Goal: Transaction & Acquisition: Book appointment/travel/reservation

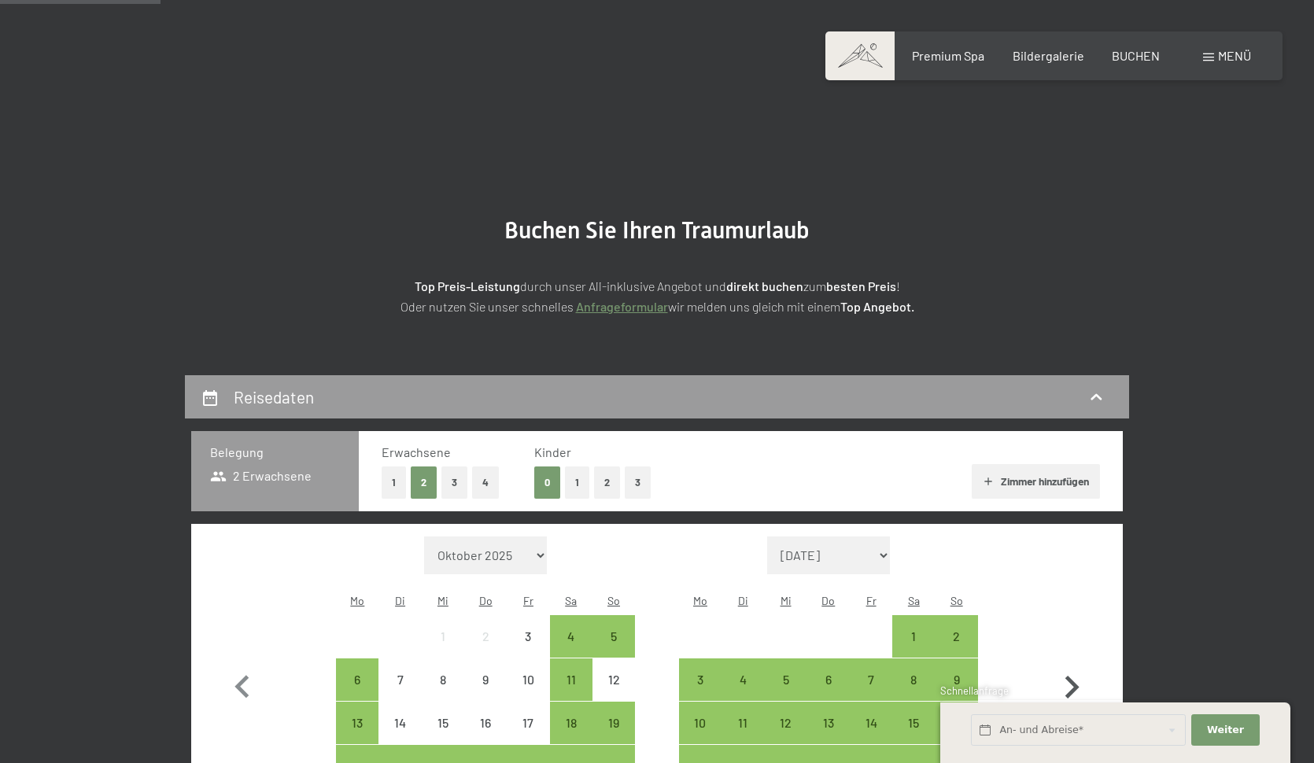
click at [1076, 676] on icon "button" at bounding box center [1072, 687] width 14 height 23
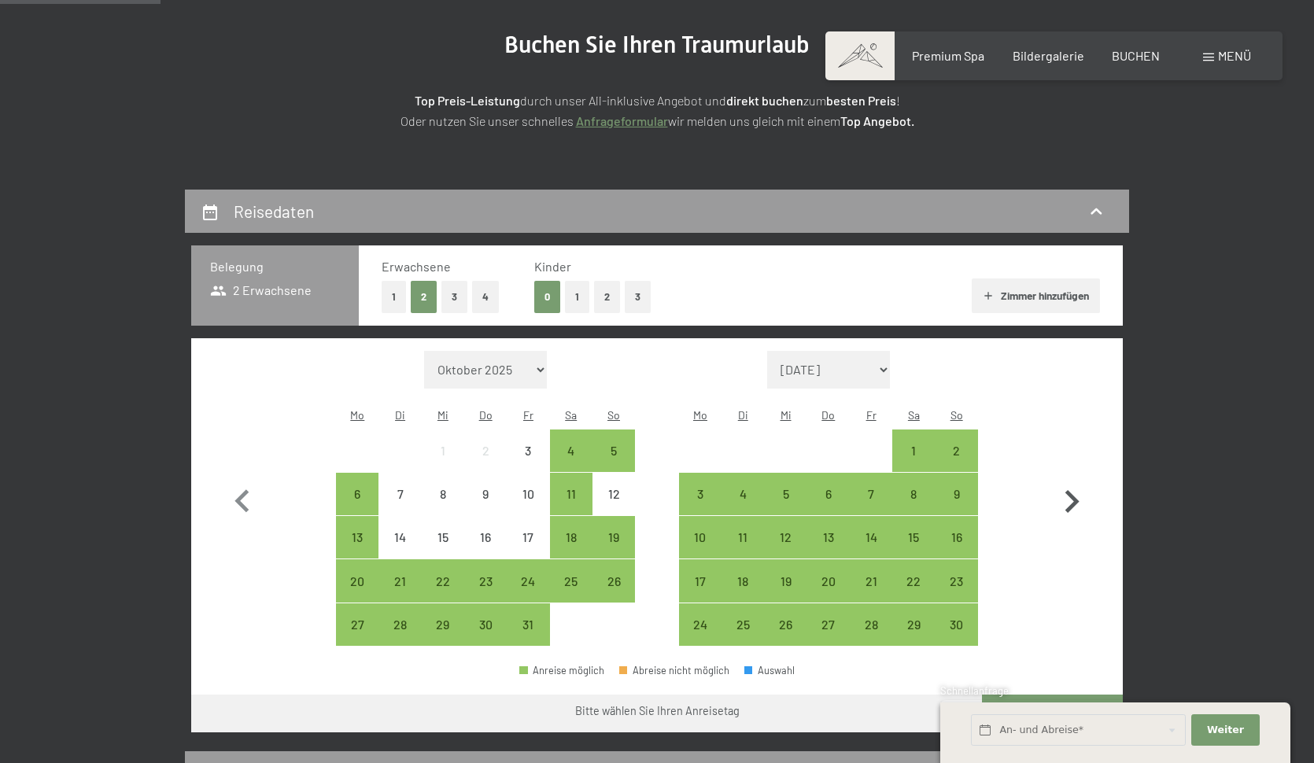
select select "[DATE]"
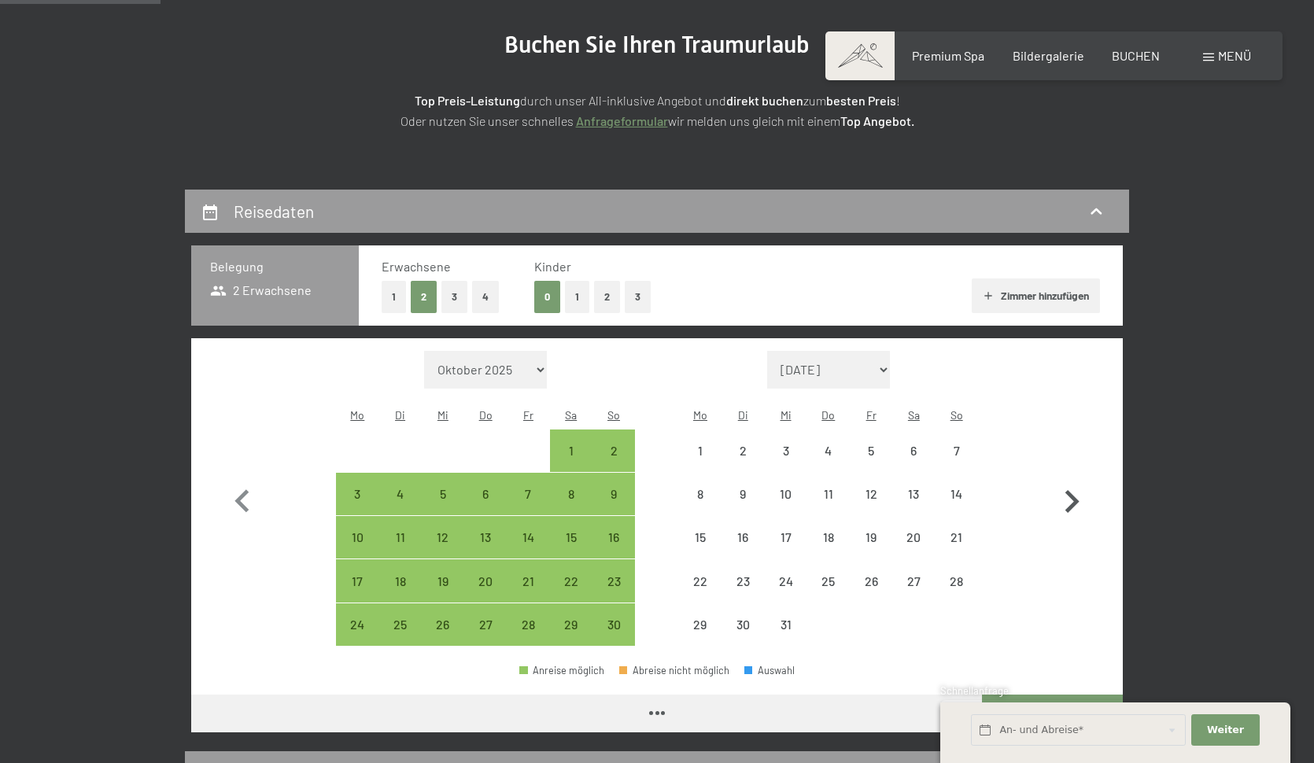
click at [1076, 490] on icon "button" at bounding box center [1072, 501] width 14 height 23
select select "[DATE]"
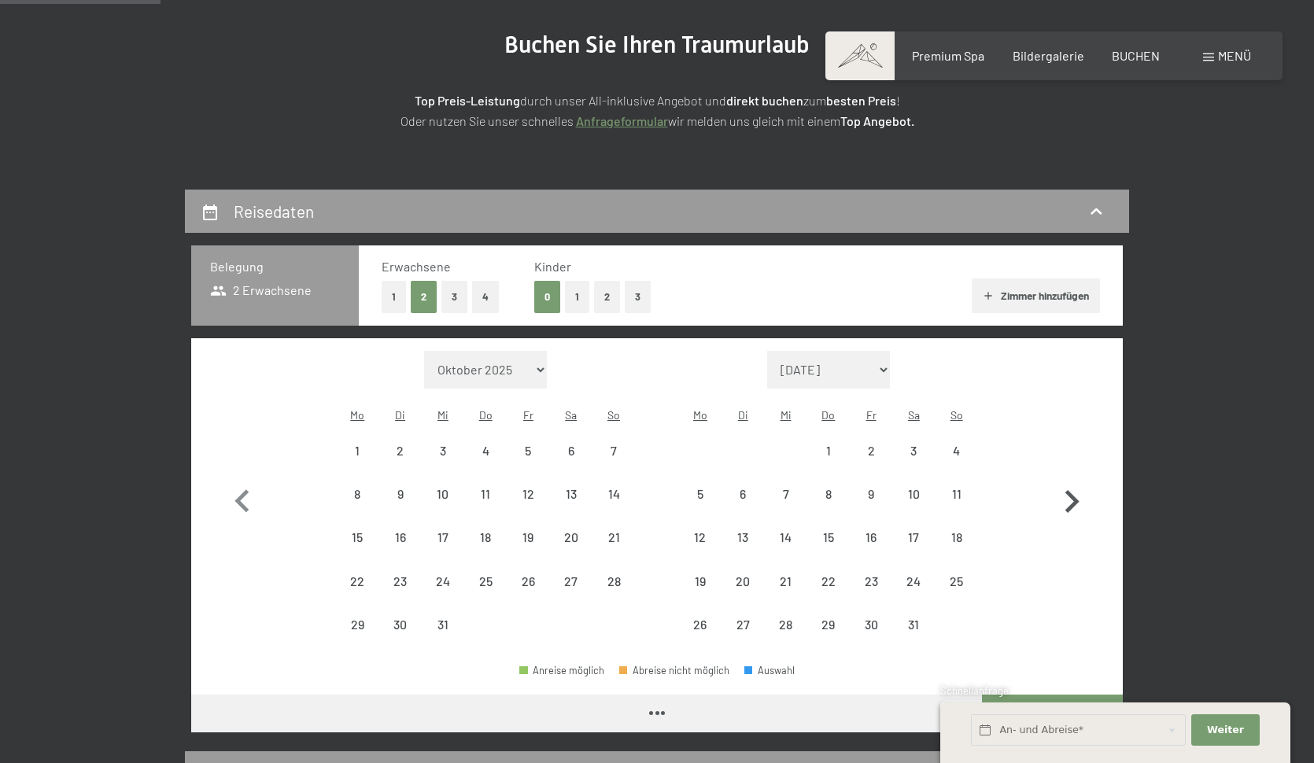
select select "[DATE]"
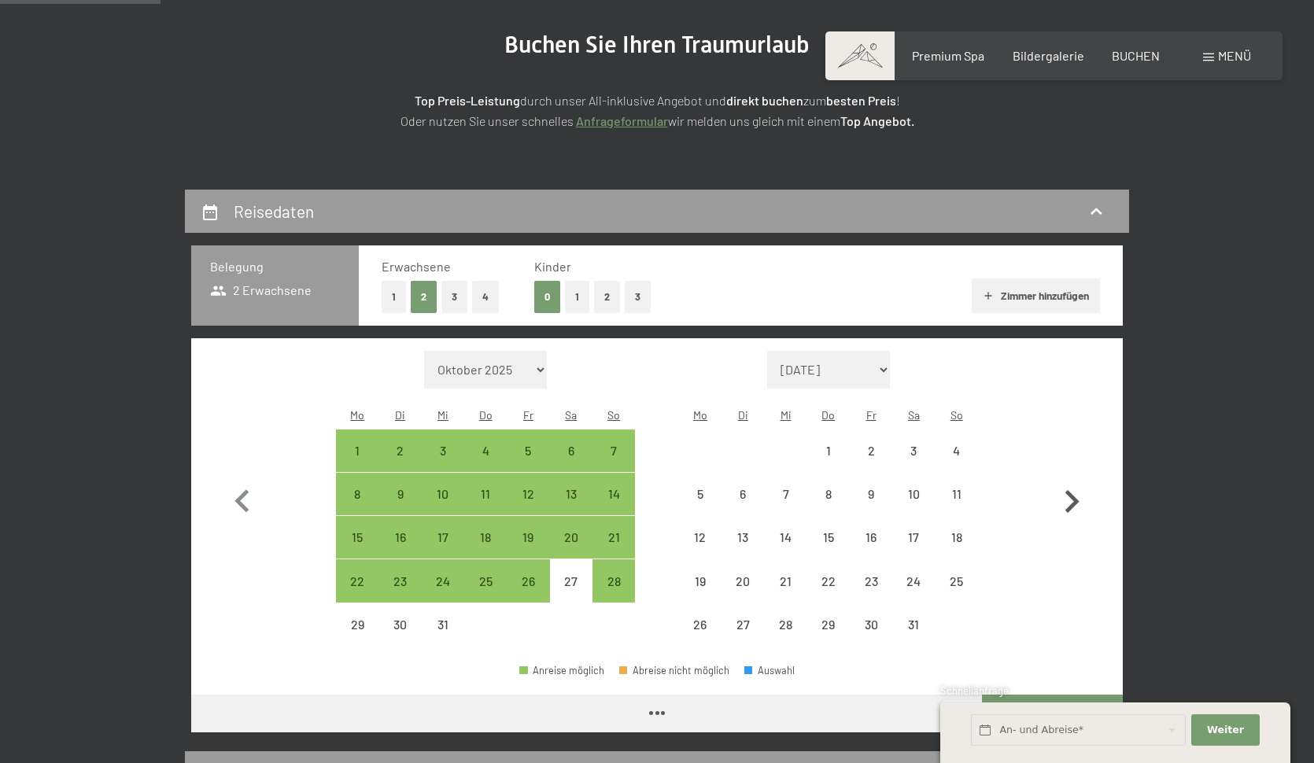
select select "[DATE]"
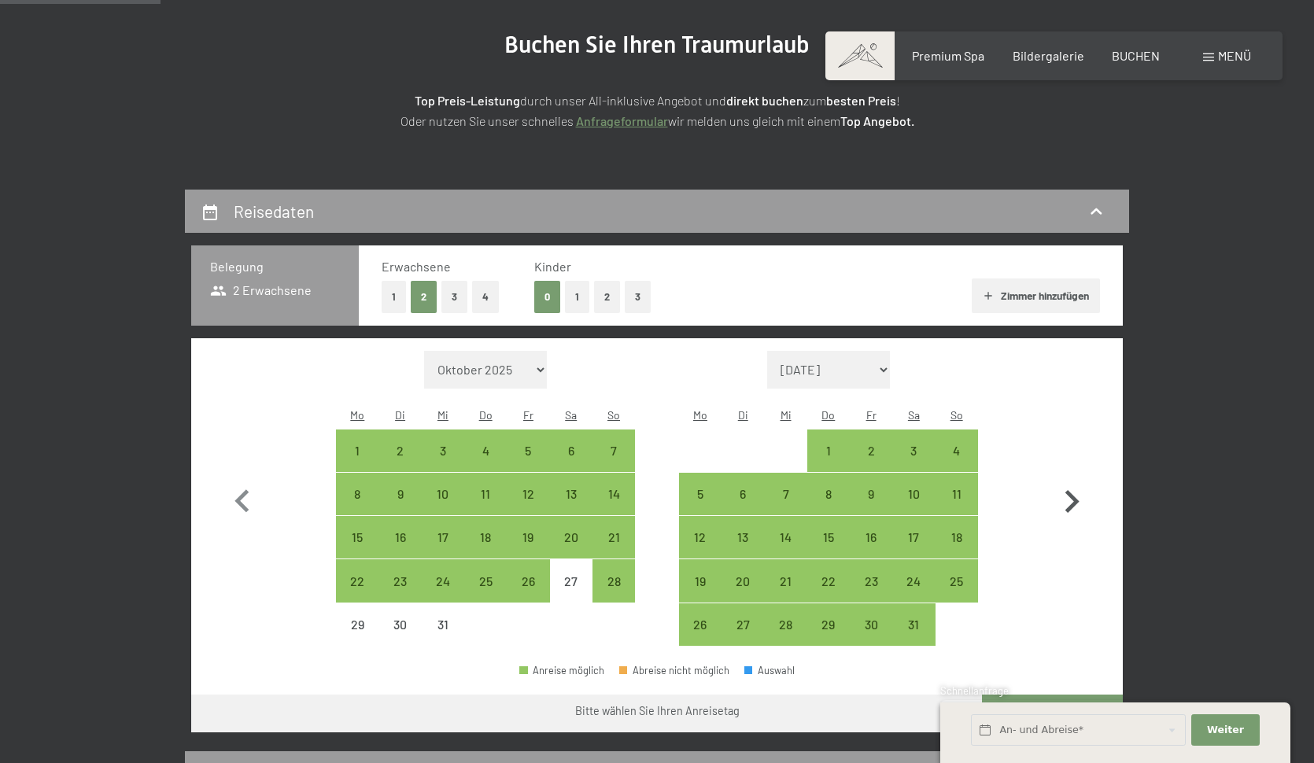
click at [1076, 490] on icon "button" at bounding box center [1072, 501] width 14 height 23
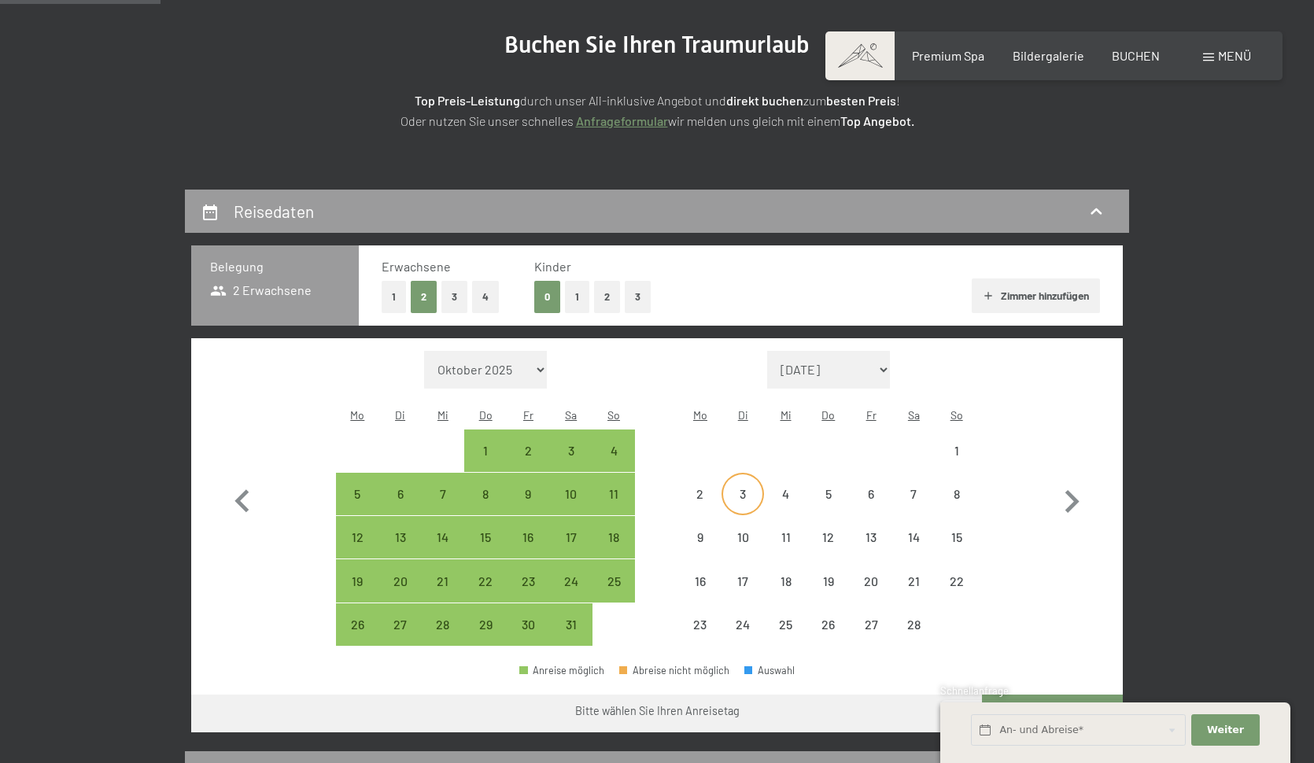
select select "[DATE]"
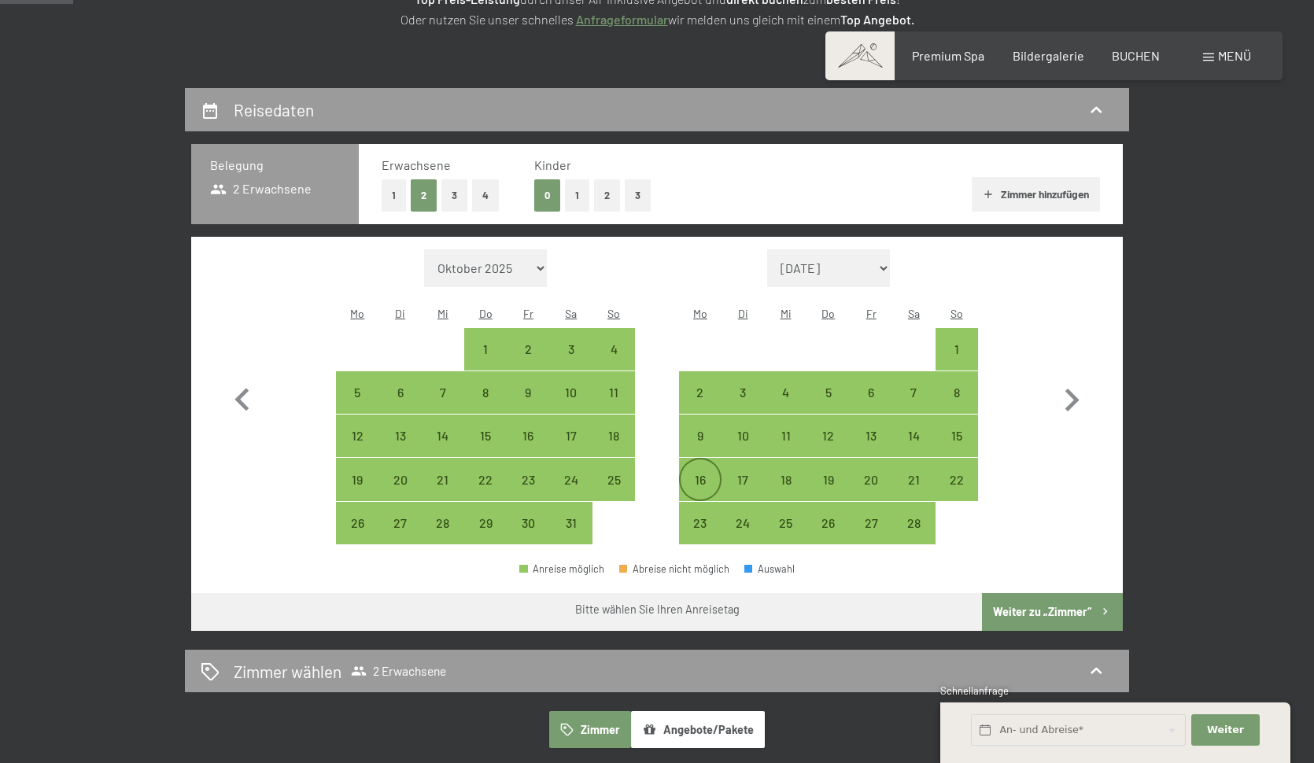
scroll to position [296, 0]
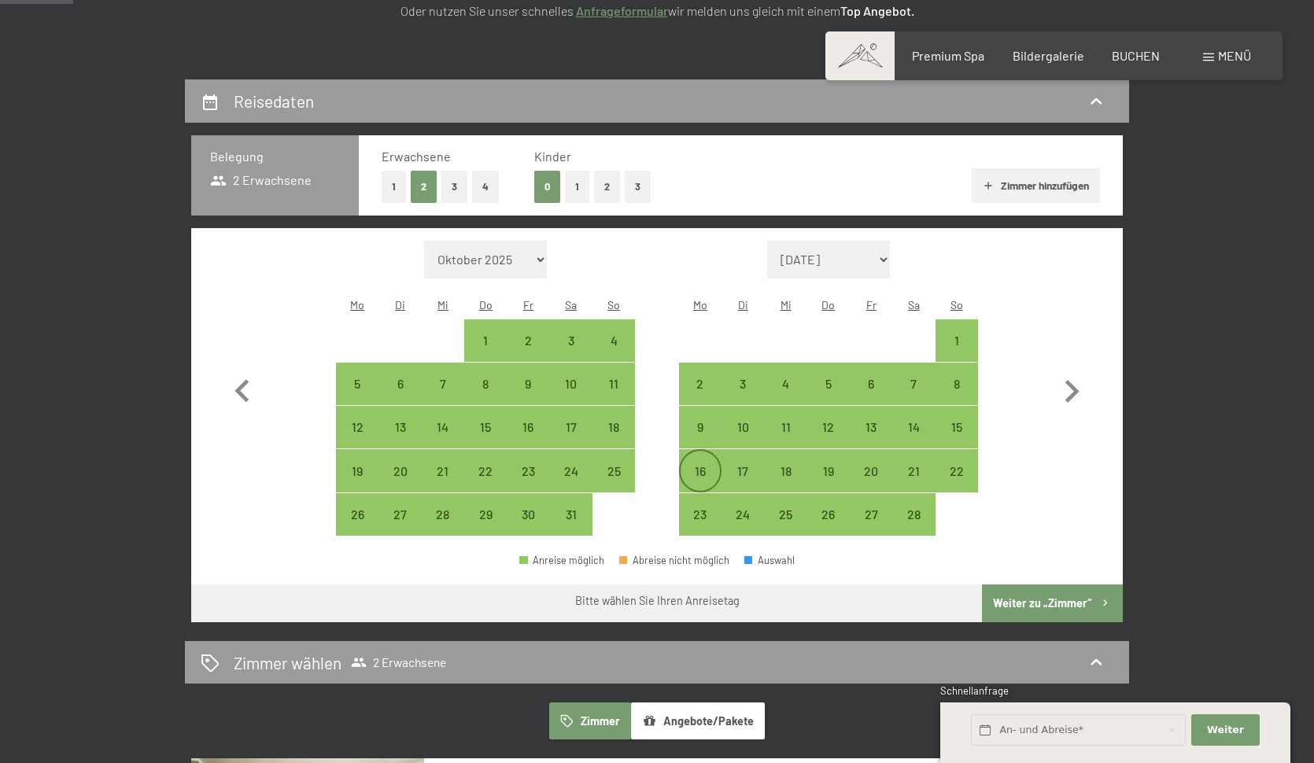
click at [704, 465] on div "16" at bounding box center [699, 484] width 39 height 39
select select "[DATE]"
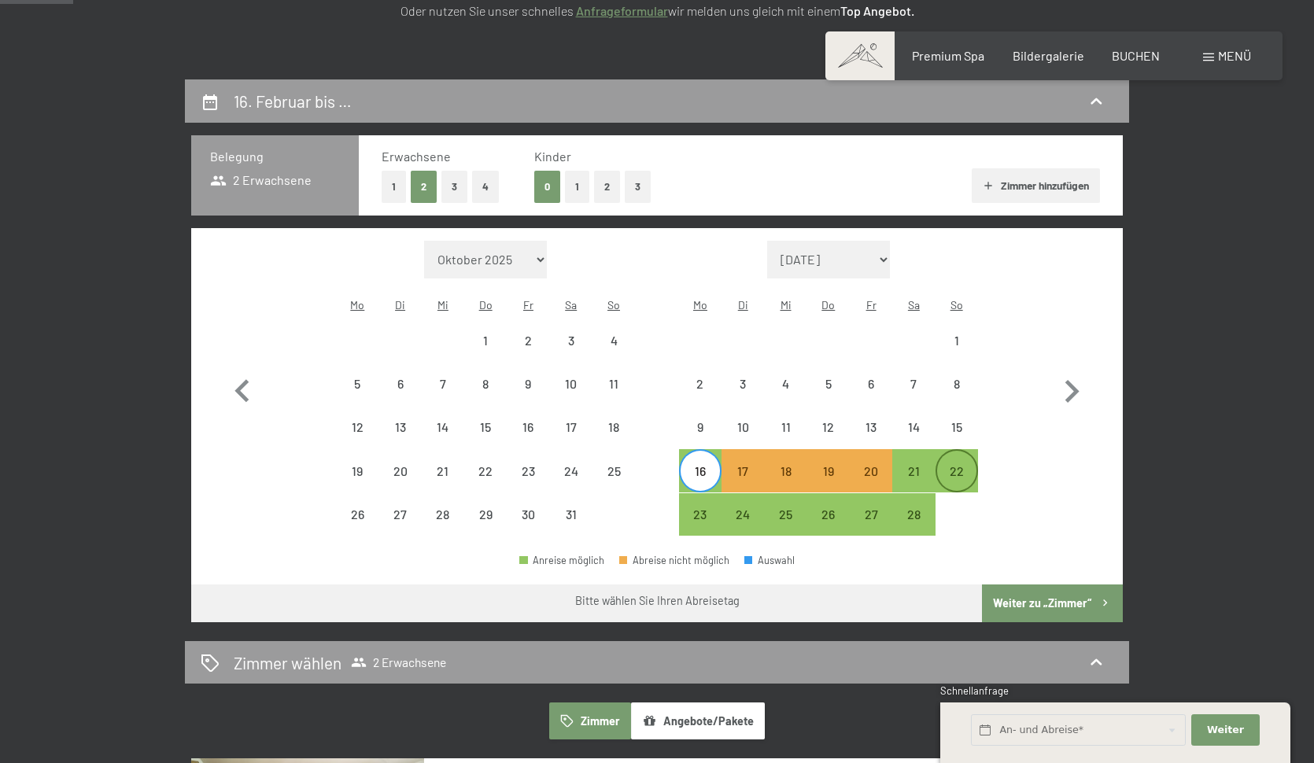
click at [957, 465] on div "22" at bounding box center [956, 484] width 39 height 39
select select "[DATE]"
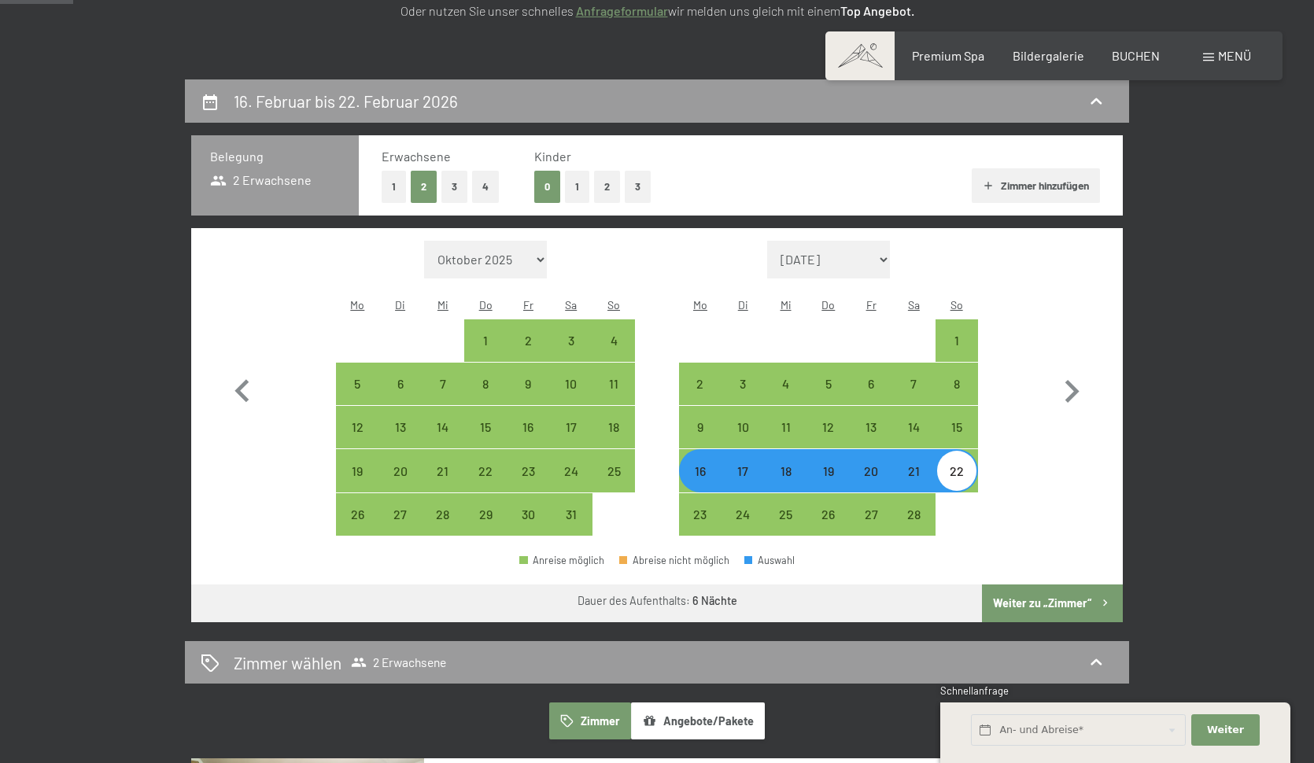
click at [1056, 584] on button "Weiter zu „Zimmer“" at bounding box center [1052, 603] width 141 height 38
select select "[DATE]"
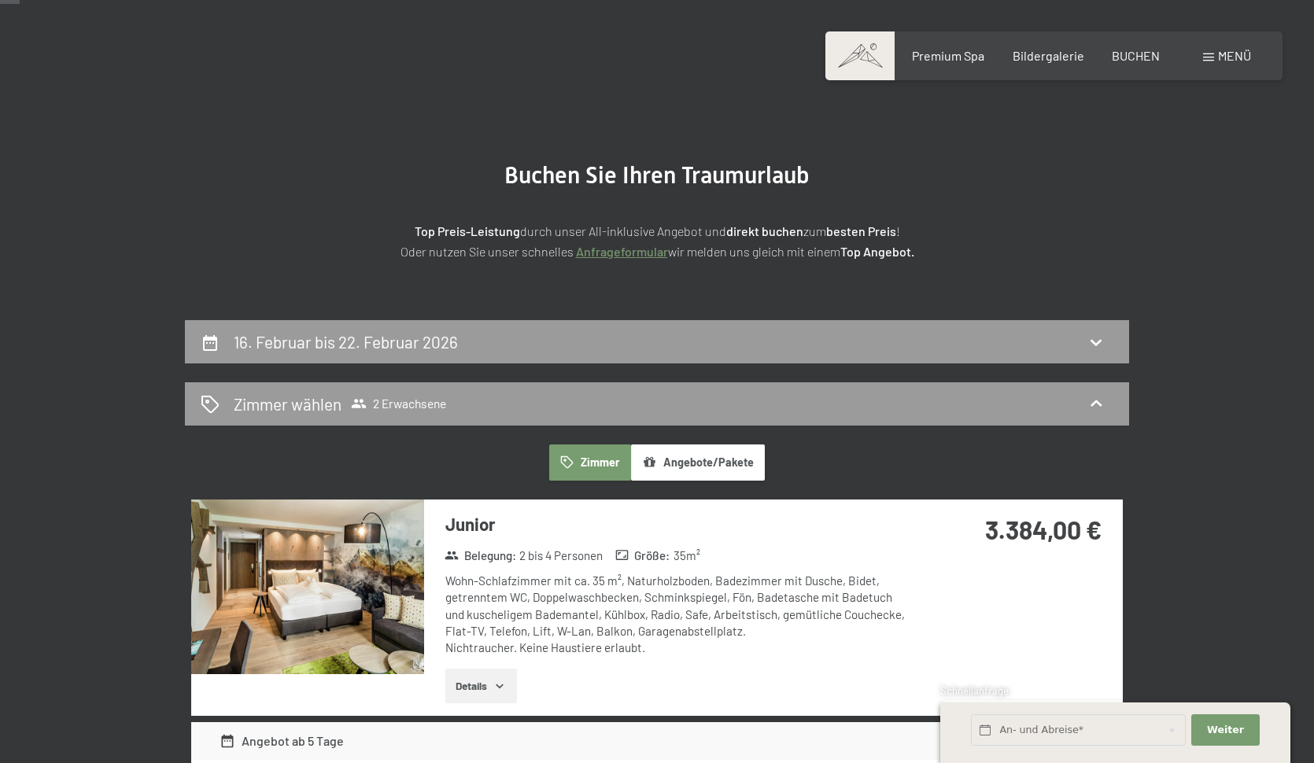
scroll to position [0, 0]
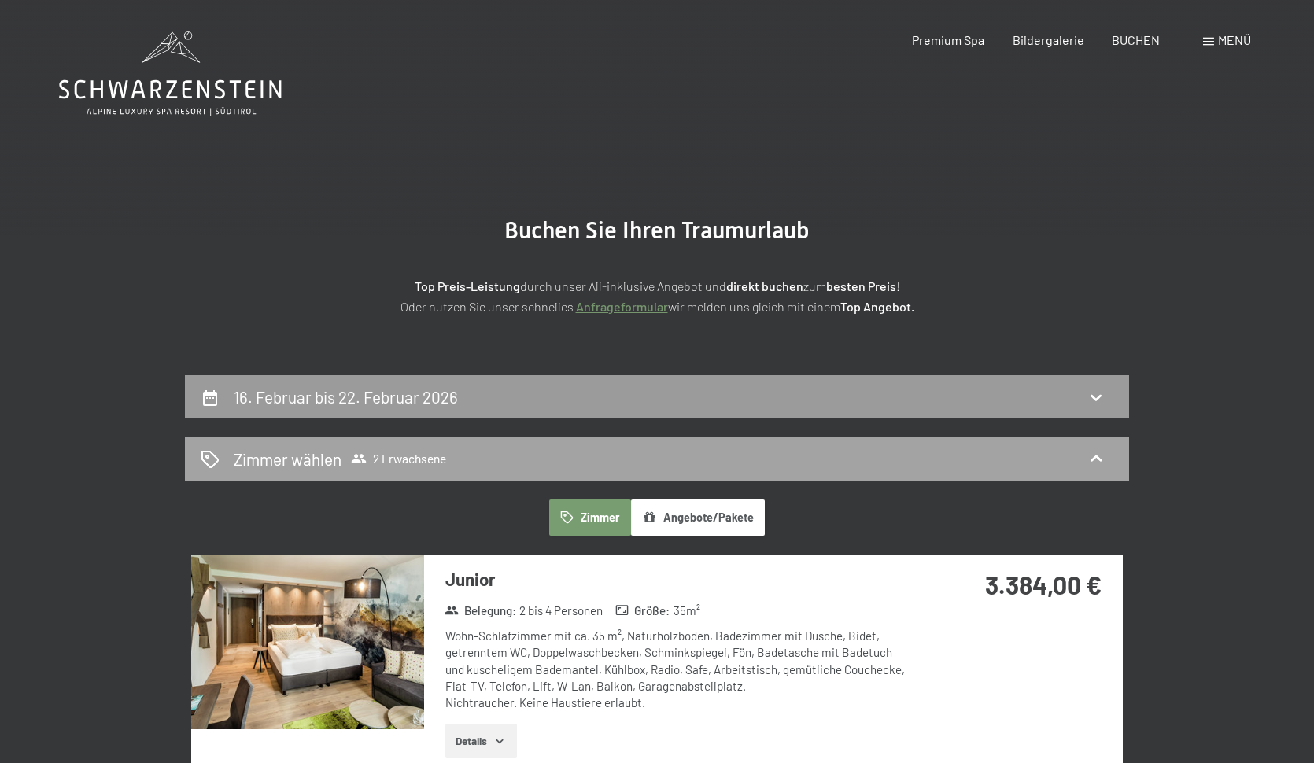
click at [610, 452] on div "[PERSON_NAME] [PERSON_NAME] 2 Erwachsene" at bounding box center [657, 459] width 913 height 23
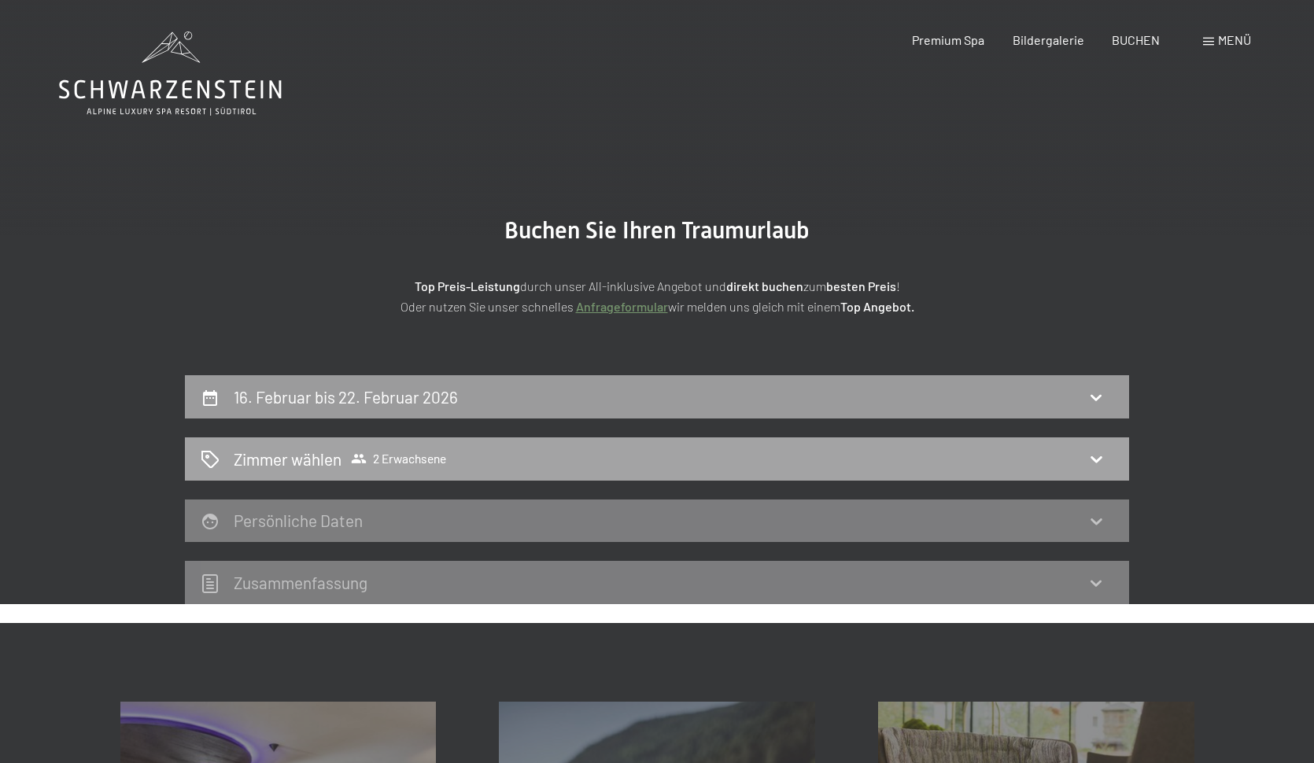
click at [616, 469] on div "[PERSON_NAME] [PERSON_NAME] 2 Erwachsene" at bounding box center [657, 459] width 913 height 23
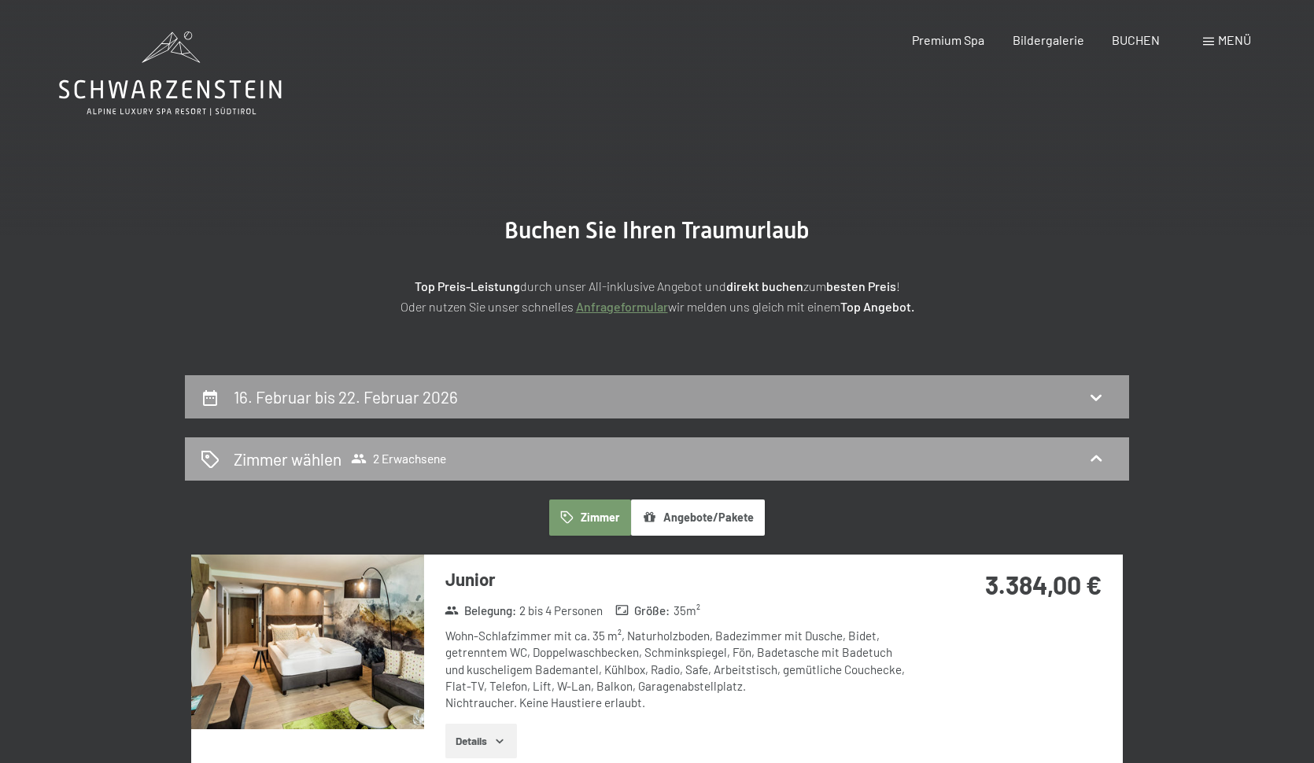
click at [616, 470] on div "[PERSON_NAME] [PERSON_NAME] 2 Erwachsene" at bounding box center [657, 458] width 944 height 43
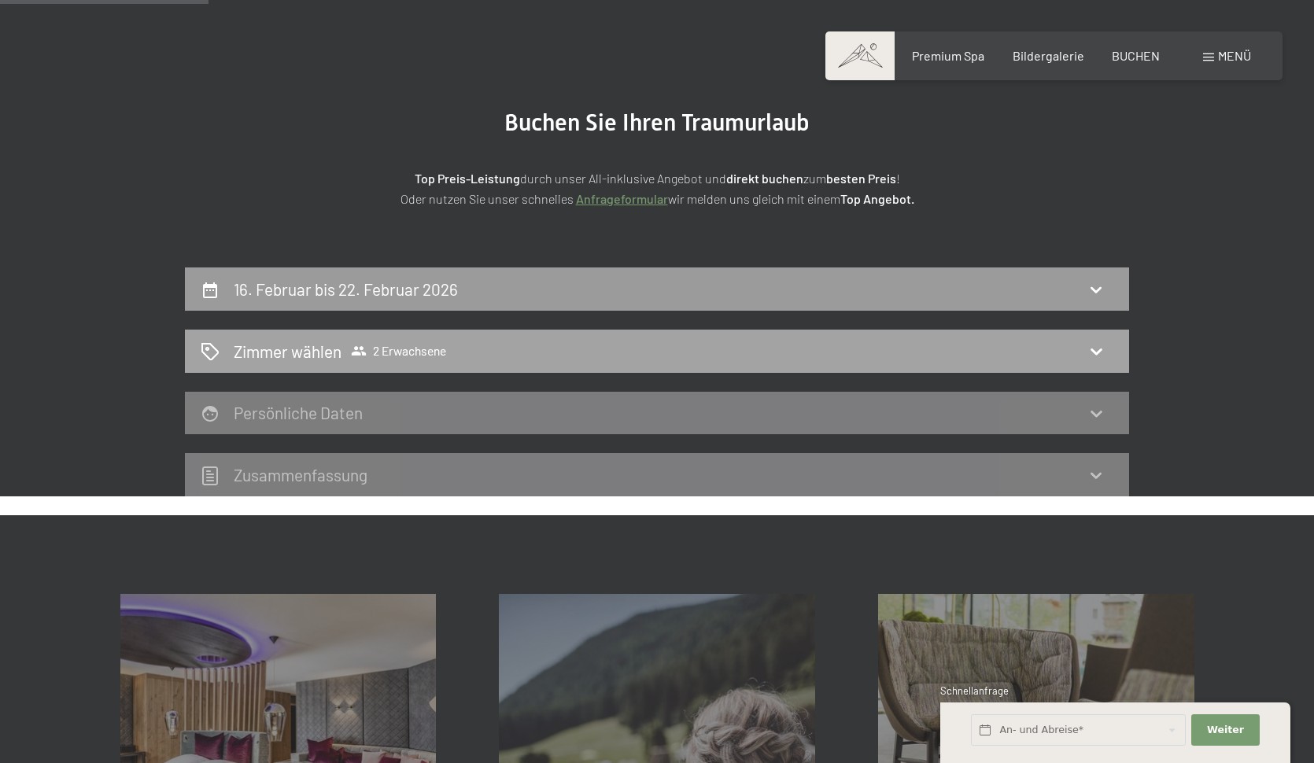
scroll to position [158, 0]
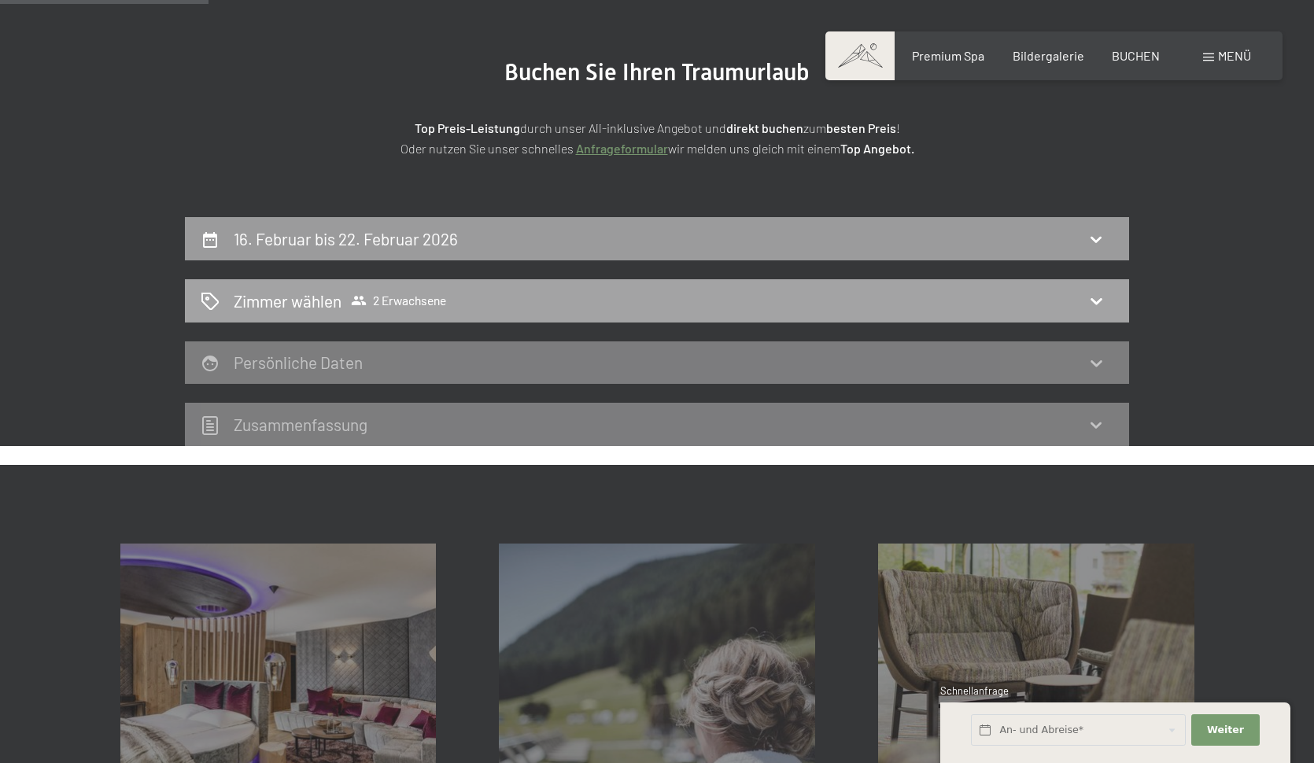
click at [677, 298] on div "[PERSON_NAME] [PERSON_NAME] 2 Erwachsene" at bounding box center [657, 300] width 913 height 23
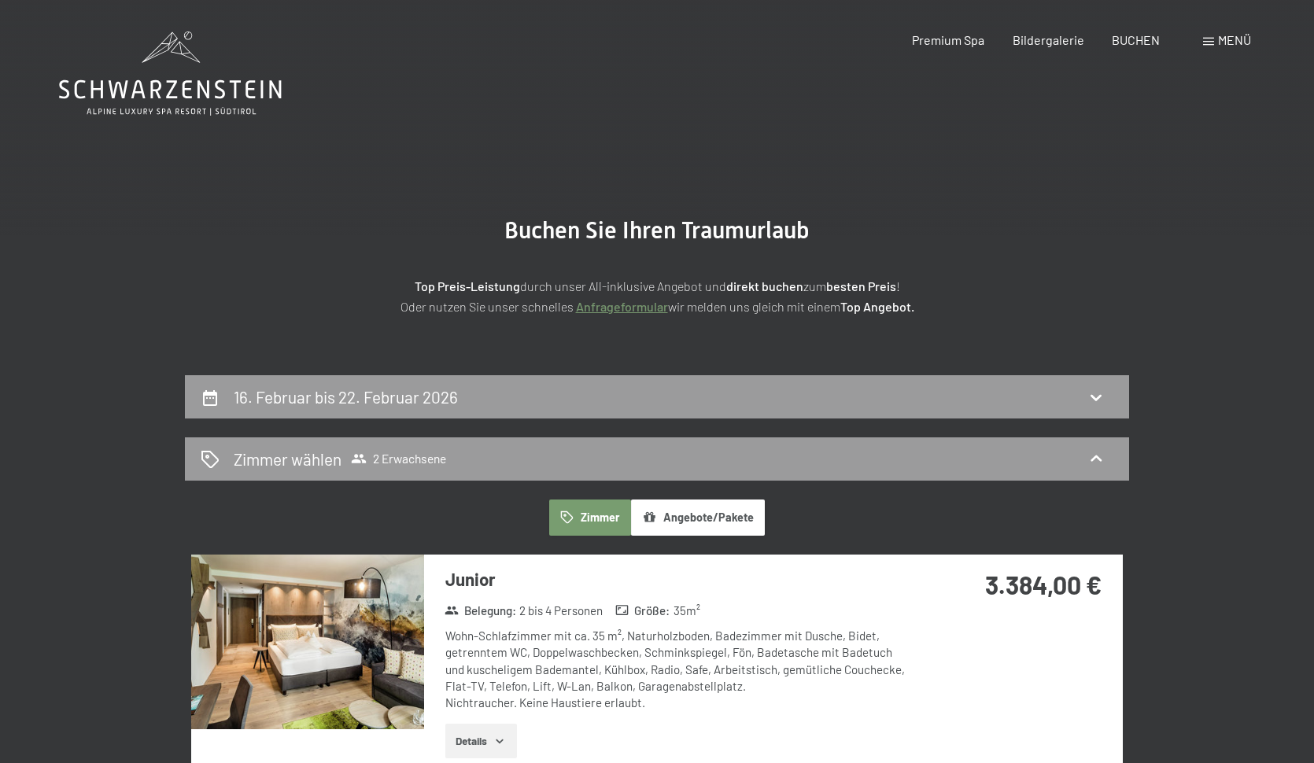
scroll to position [0, 0]
click at [629, 466] on div "[PERSON_NAME] [PERSON_NAME] 2 Erwachsene" at bounding box center [657, 459] width 913 height 23
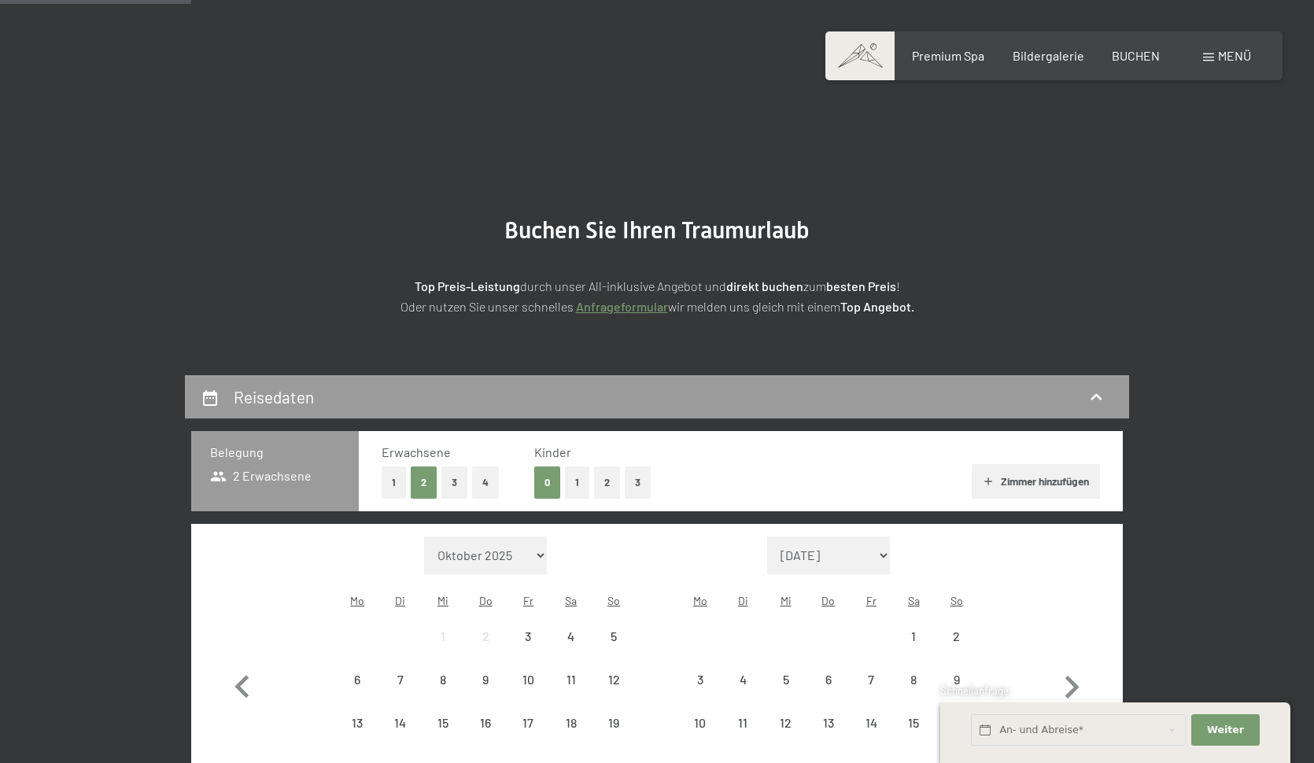
click at [607, 466] on button "2" at bounding box center [607, 482] width 26 height 32
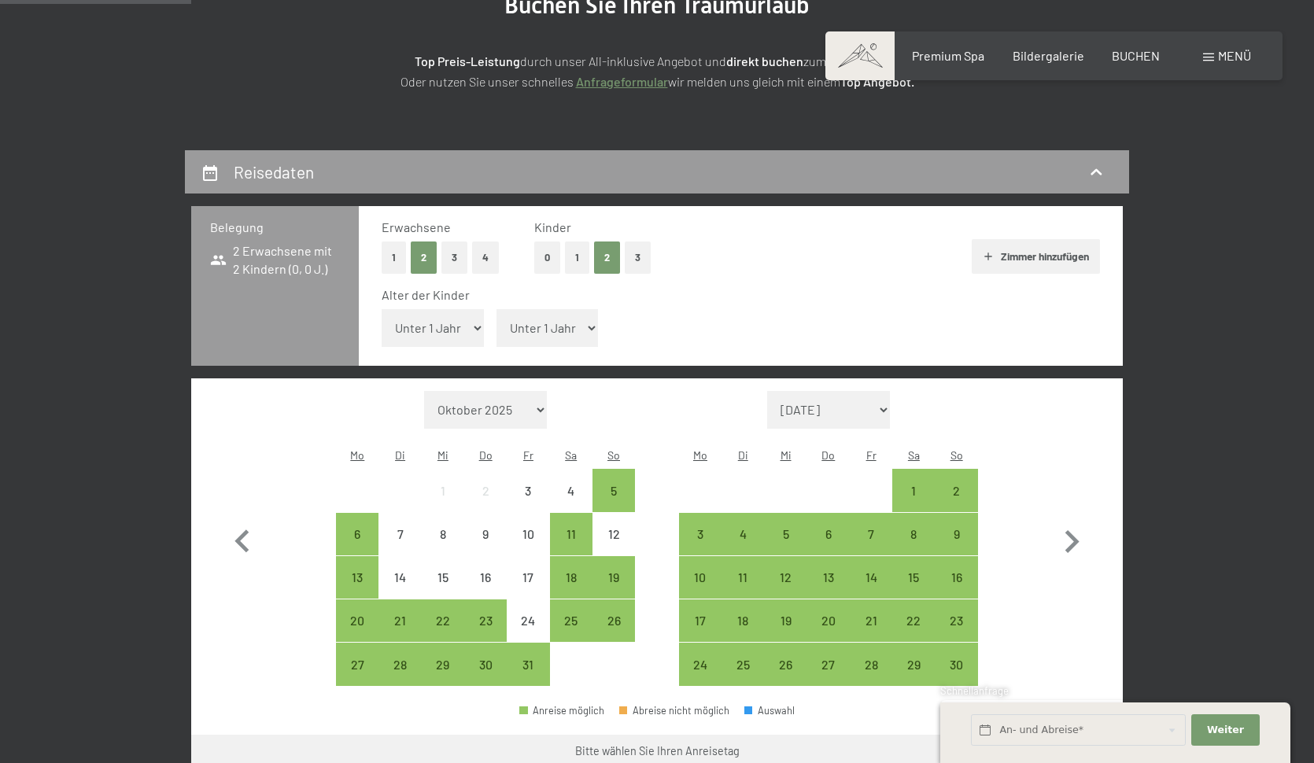
select select "1"
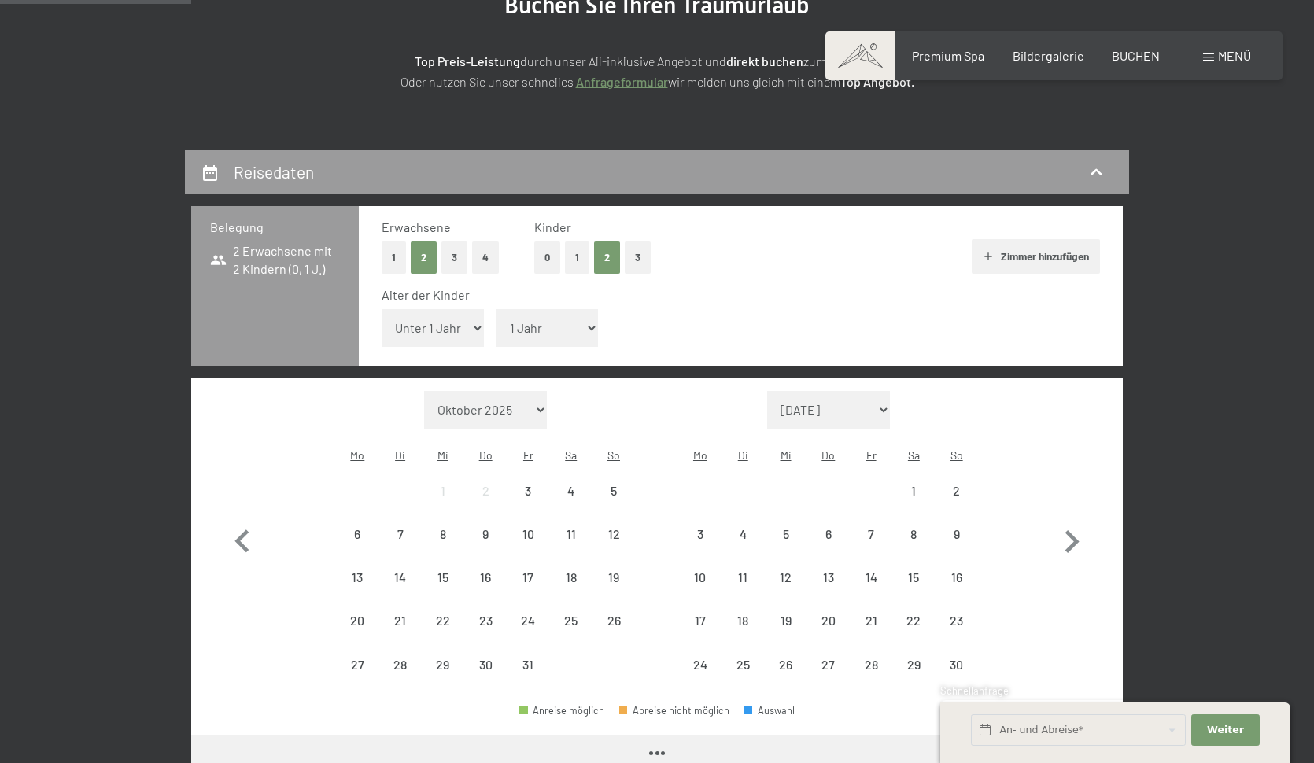
click at [448, 312] on select "Unter 1 Jahr 1 Jahr 2 Jahre 3 Jahre 4 Jahre 5 Jahre 6 Jahre 7 Jahre 8 Jahre 9 J…" at bounding box center [433, 328] width 102 height 38
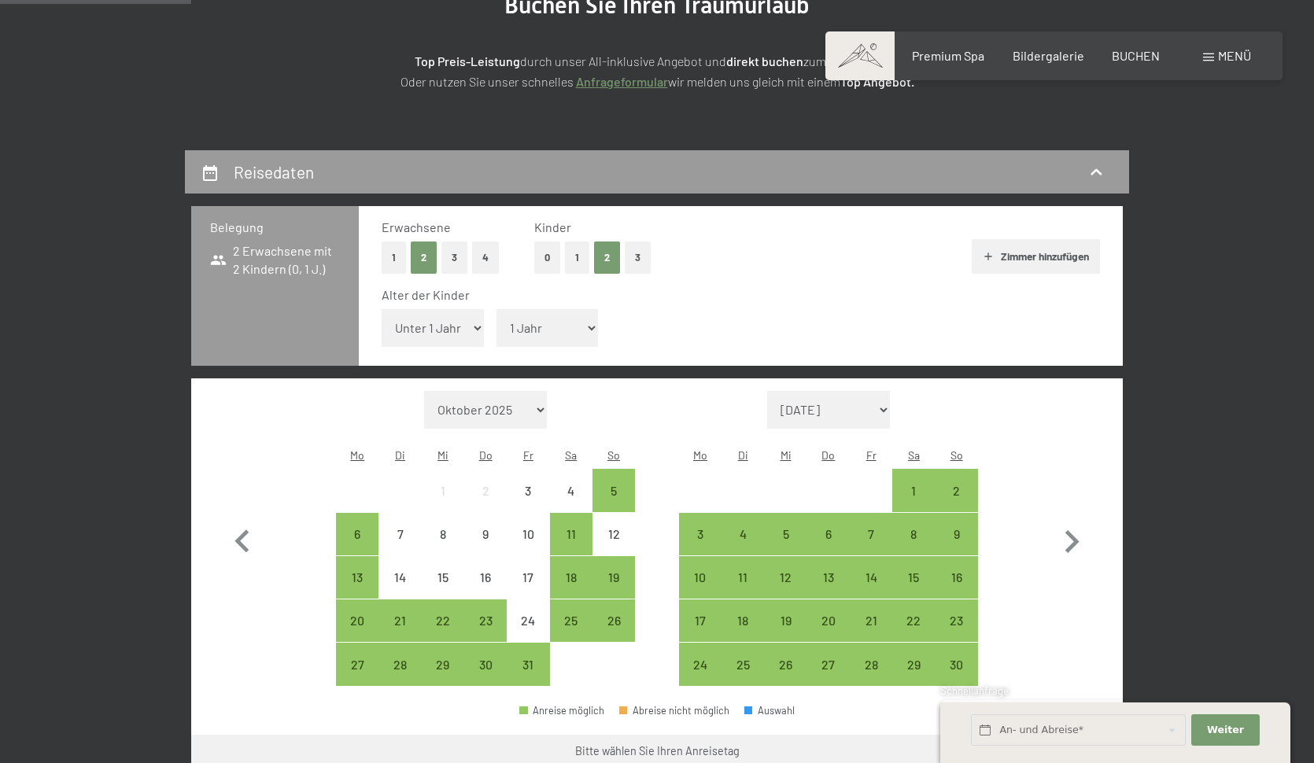
select select "4"
click at [1068, 519] on icon "button" at bounding box center [1072, 542] width 46 height 46
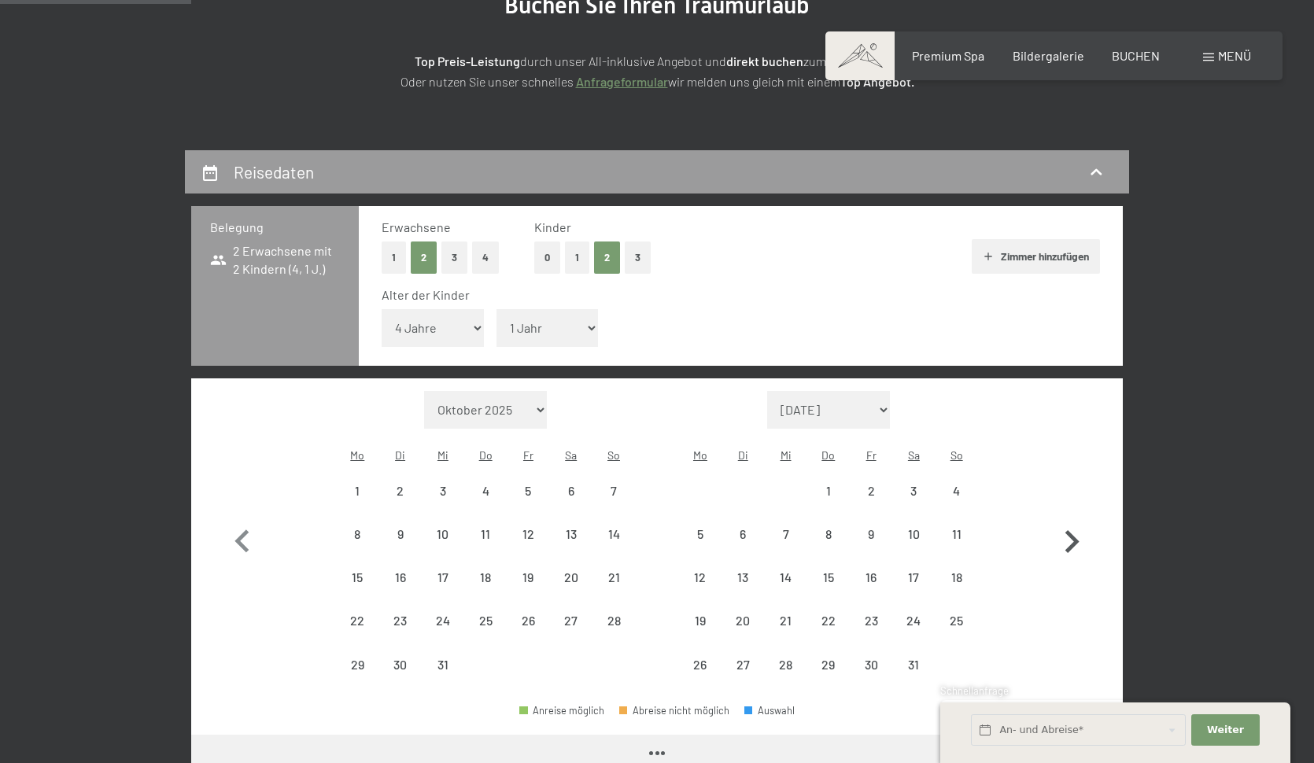
click at [1068, 519] on icon "button" at bounding box center [1072, 542] width 46 height 46
select select "[DATE]"
select select "2026-03-01"
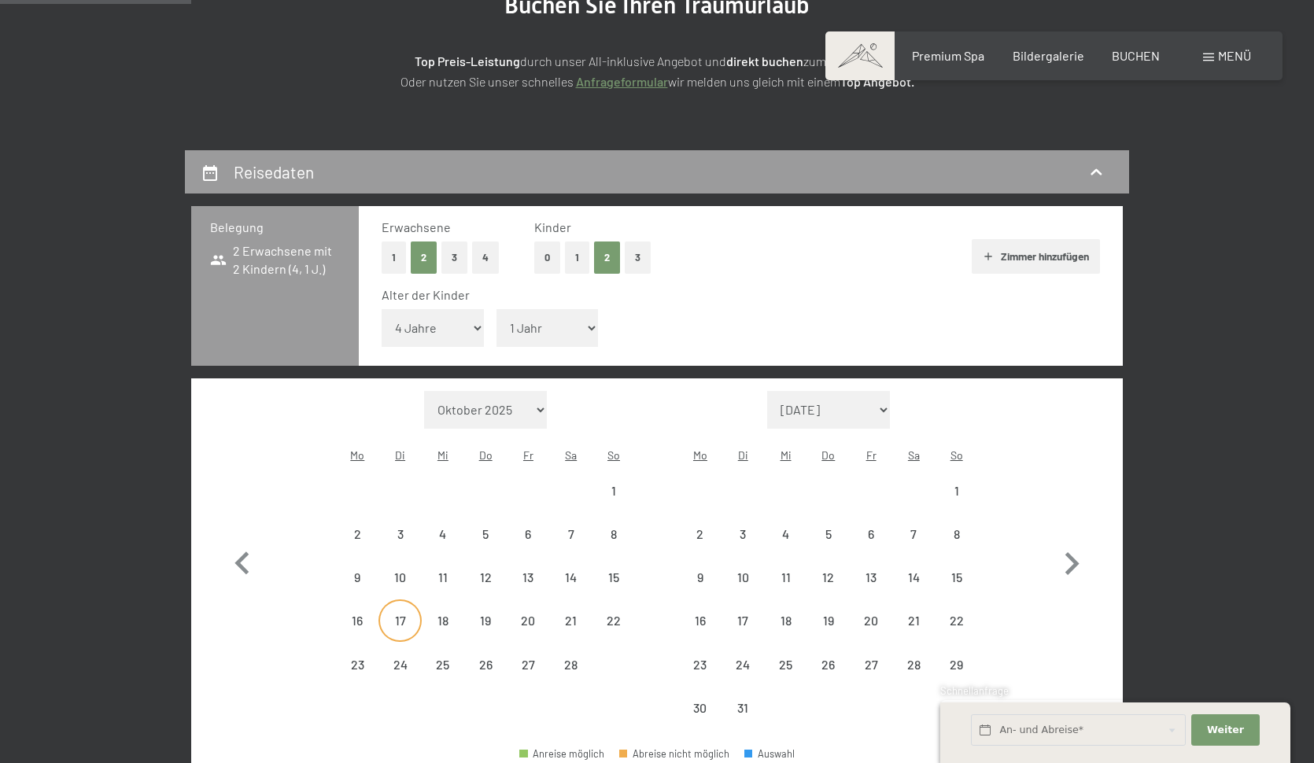
select select "[DATE]"
select select "2026-03-01"
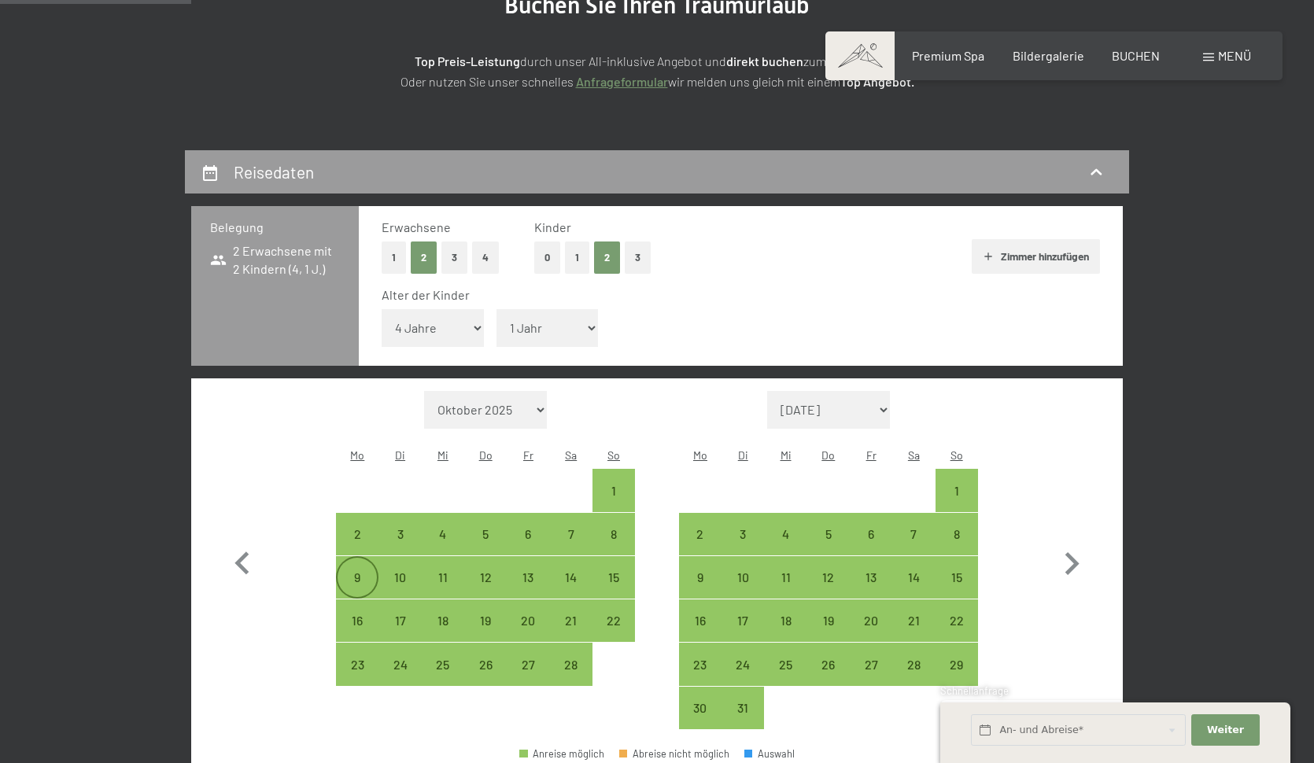
click at [355, 571] on div "9" at bounding box center [356, 590] width 39 height 39
select select "[DATE]"
select select "2026-03-01"
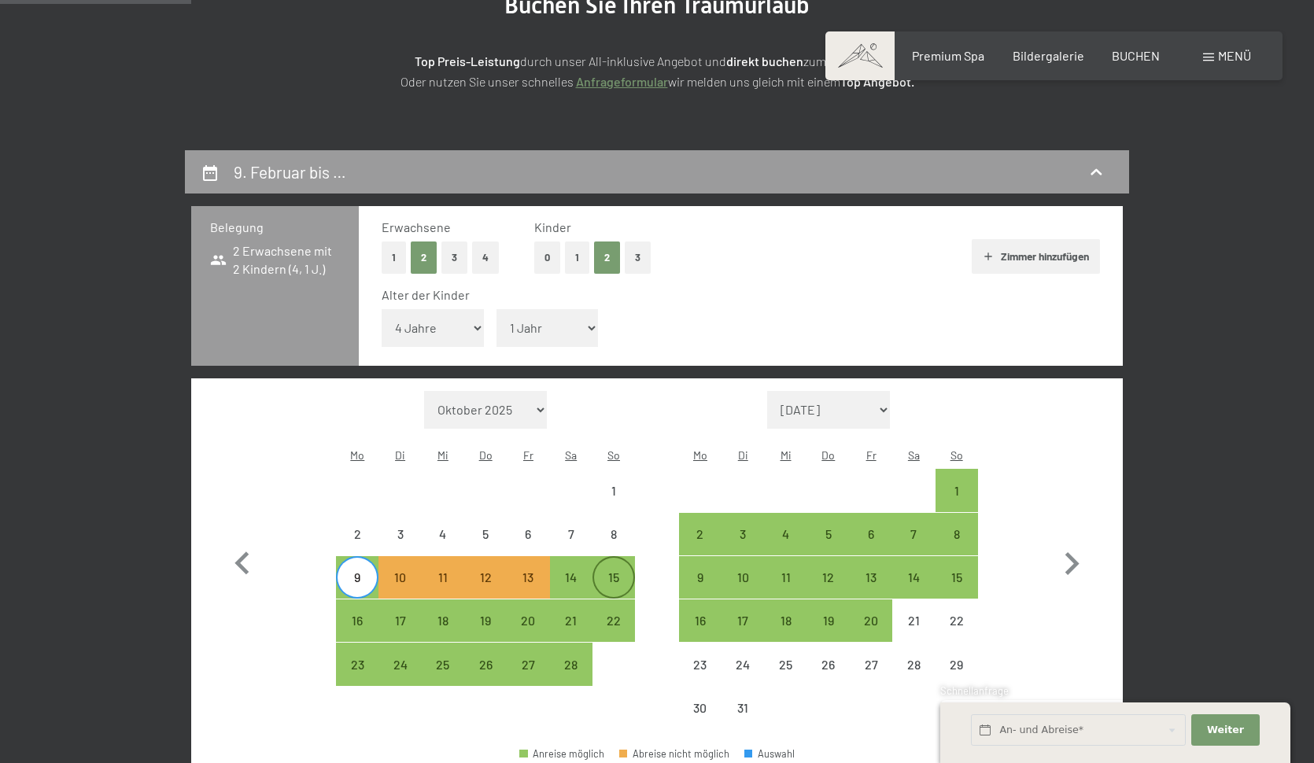
click at [621, 571] on div "15" at bounding box center [613, 590] width 39 height 39
select select "[DATE]"
select select "2026-03-01"
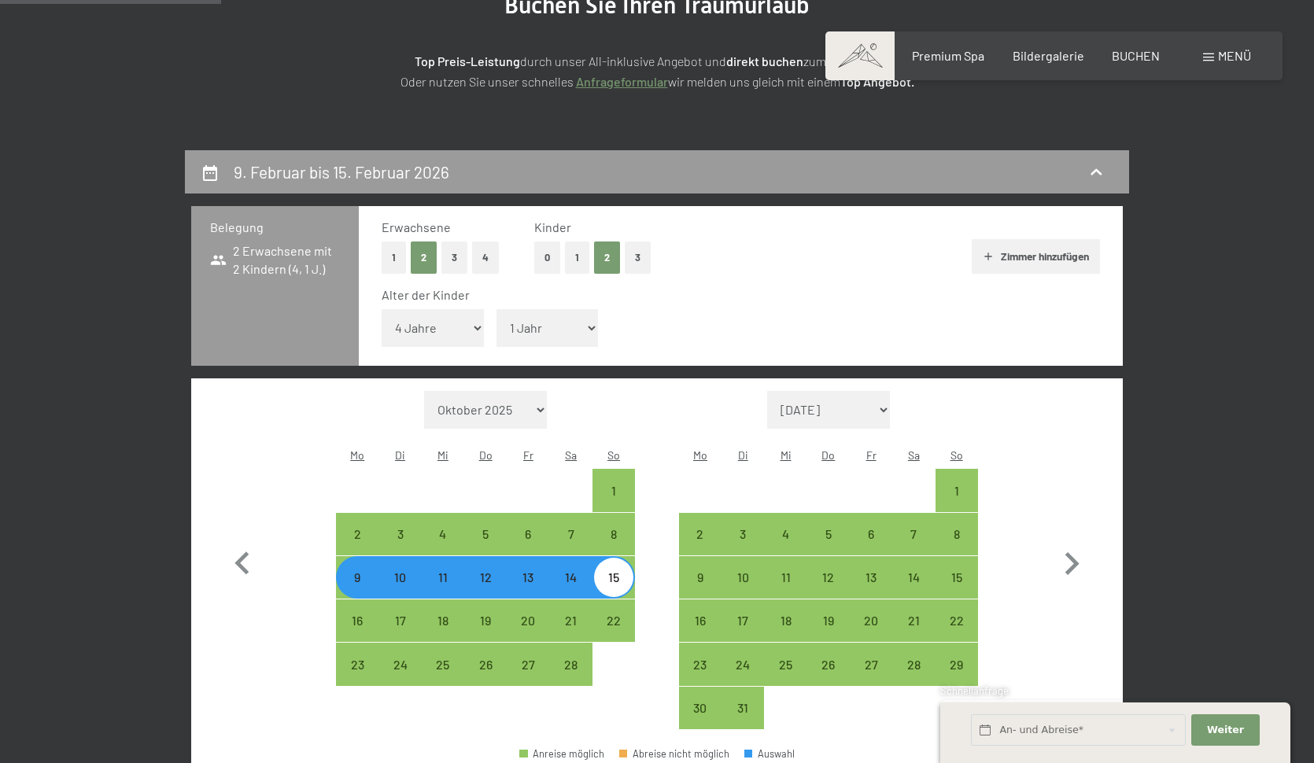
scroll to position [547, 0]
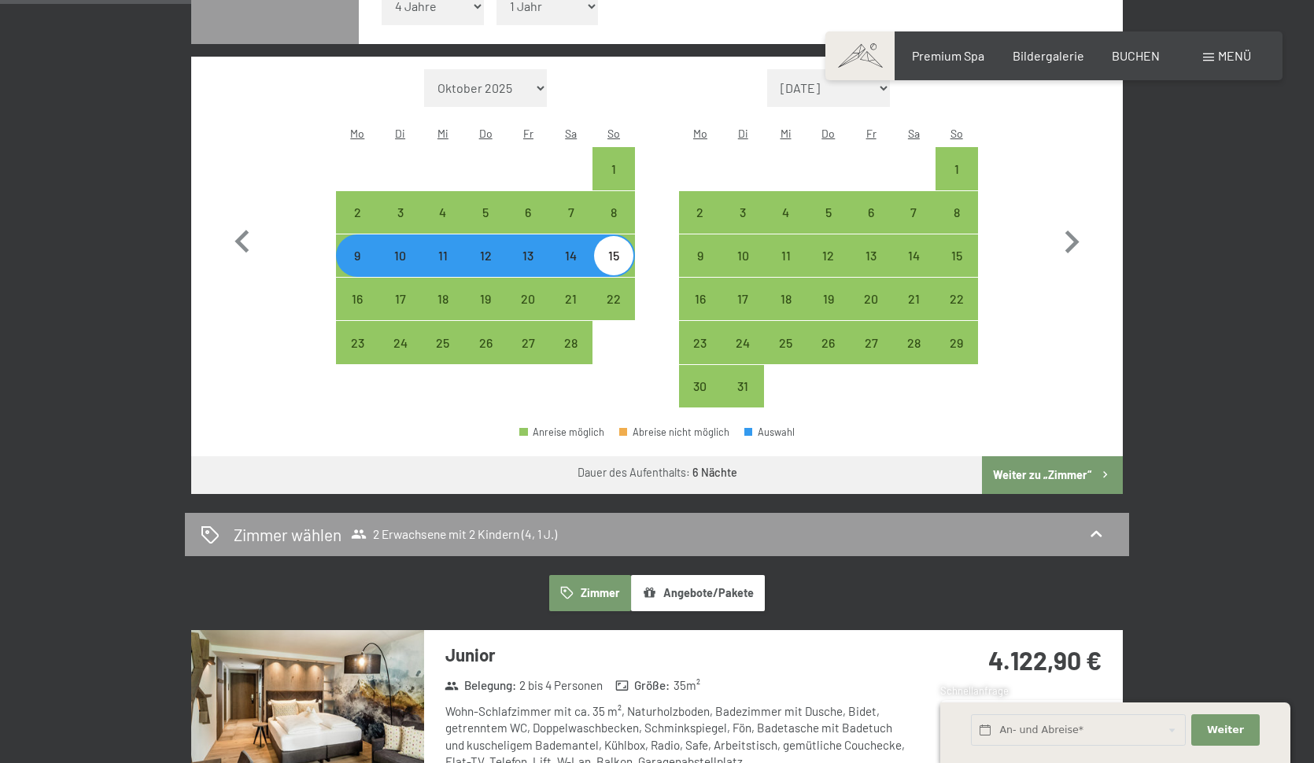
click at [1053, 456] on button "Weiter zu „Zimmer“" at bounding box center [1052, 475] width 141 height 38
select select "[DATE]"
select select "2026-03-01"
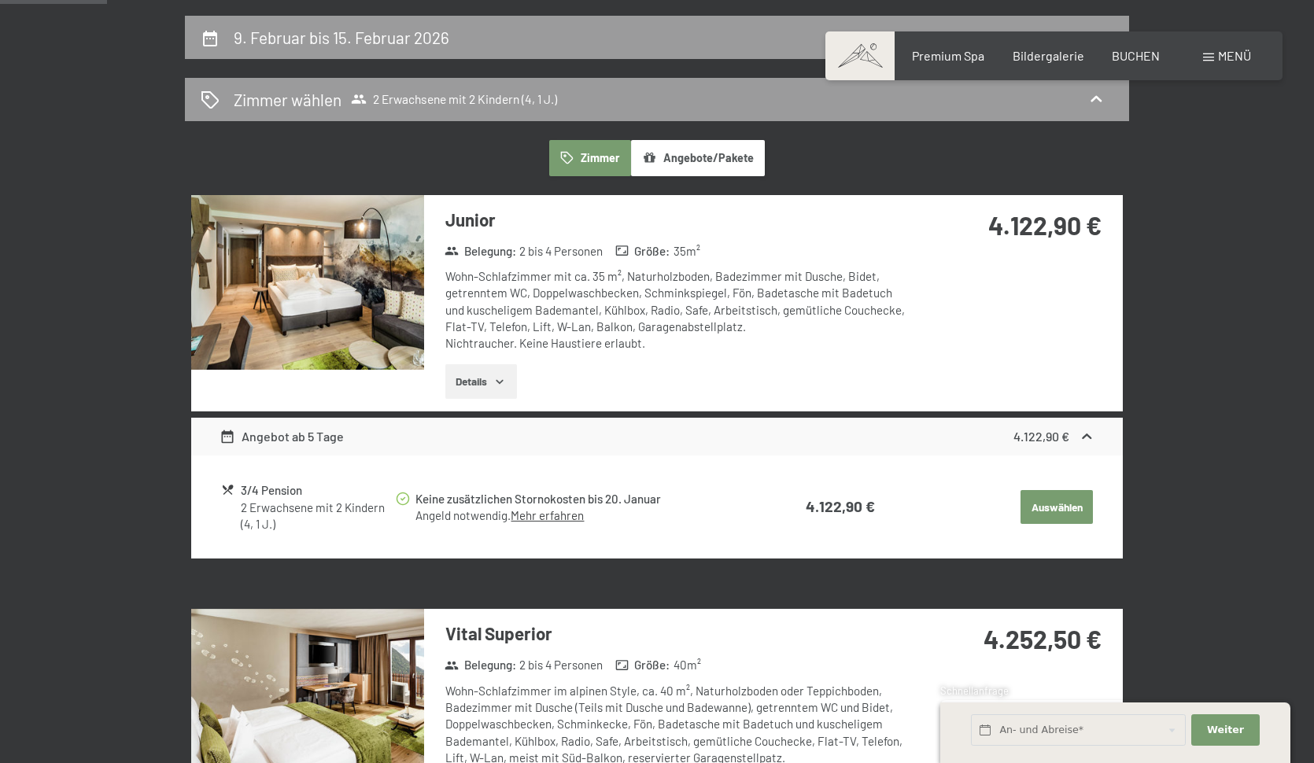
scroll to position [667, 0]
